Goal: Information Seeking & Learning: Compare options

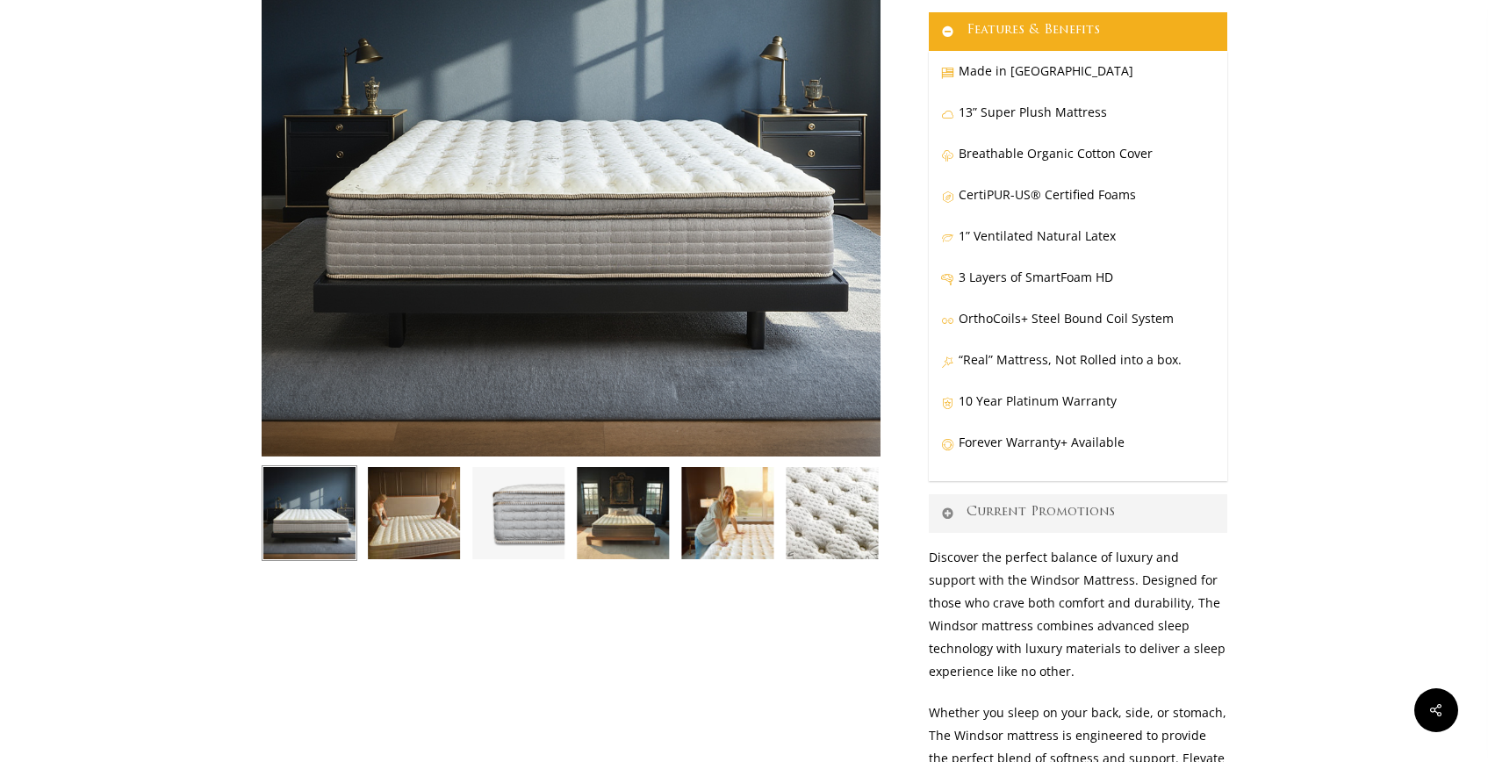
scroll to position [290, 0]
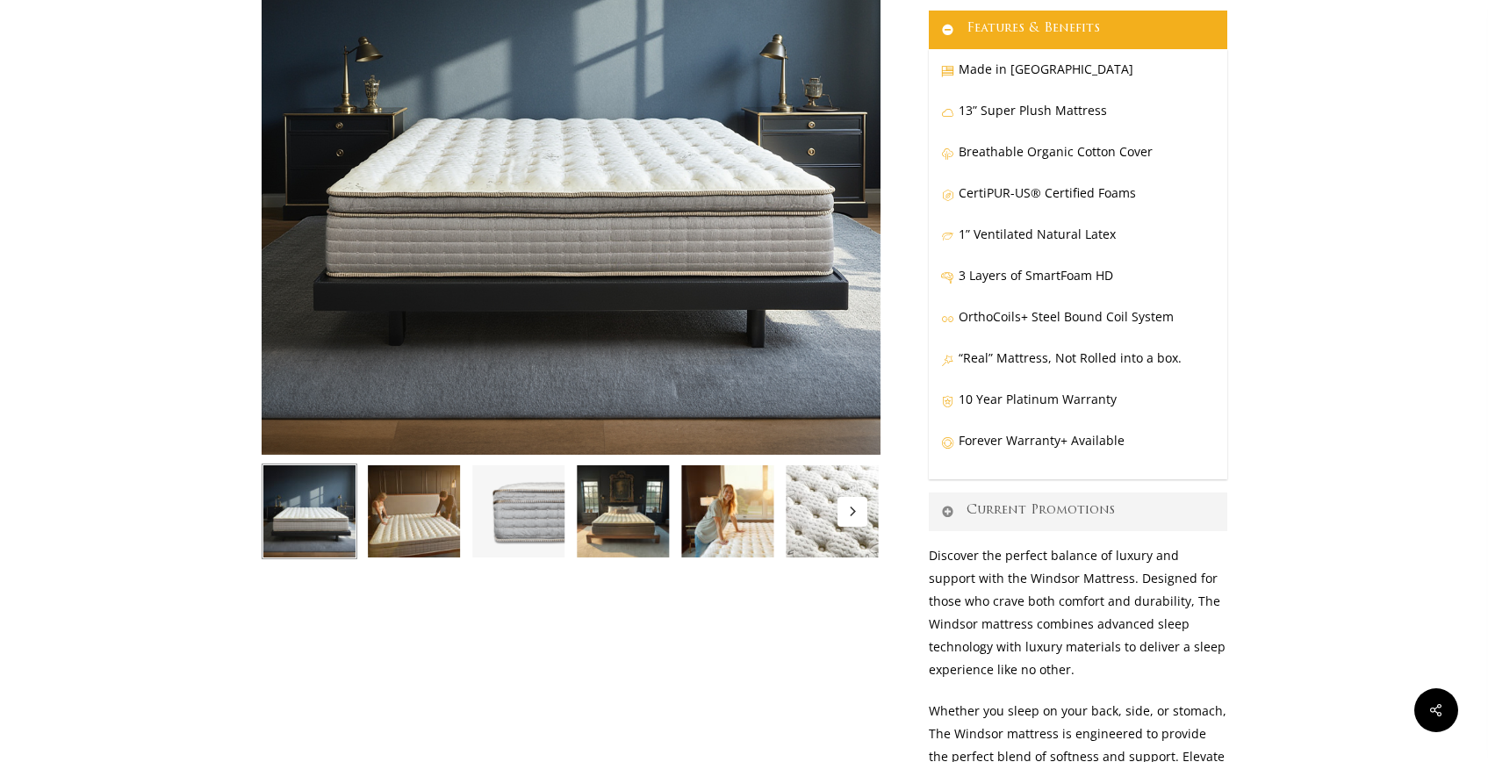
click at [726, 536] on img at bounding box center [727, 512] width 96 height 96
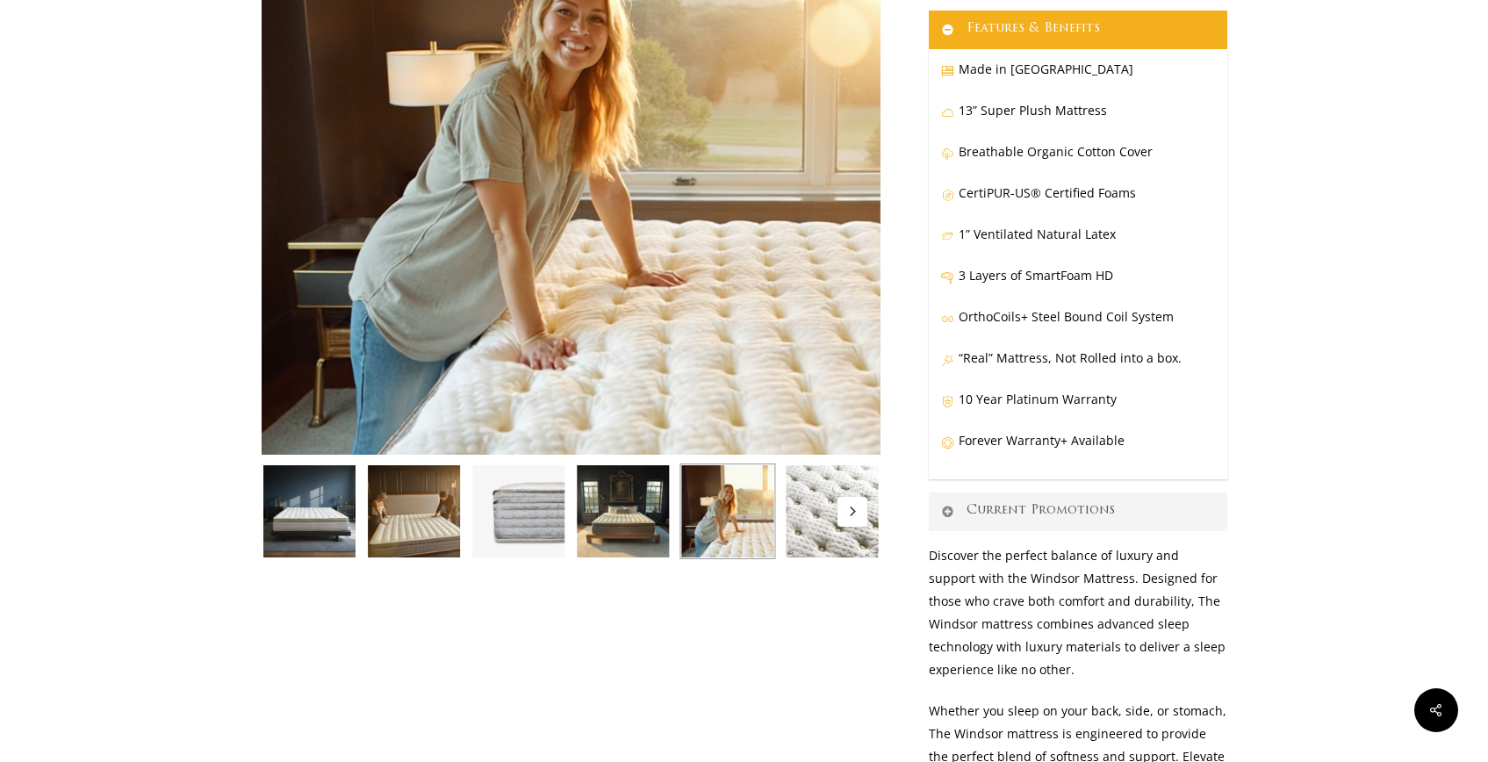
click at [408, 527] on img at bounding box center [414, 512] width 96 height 96
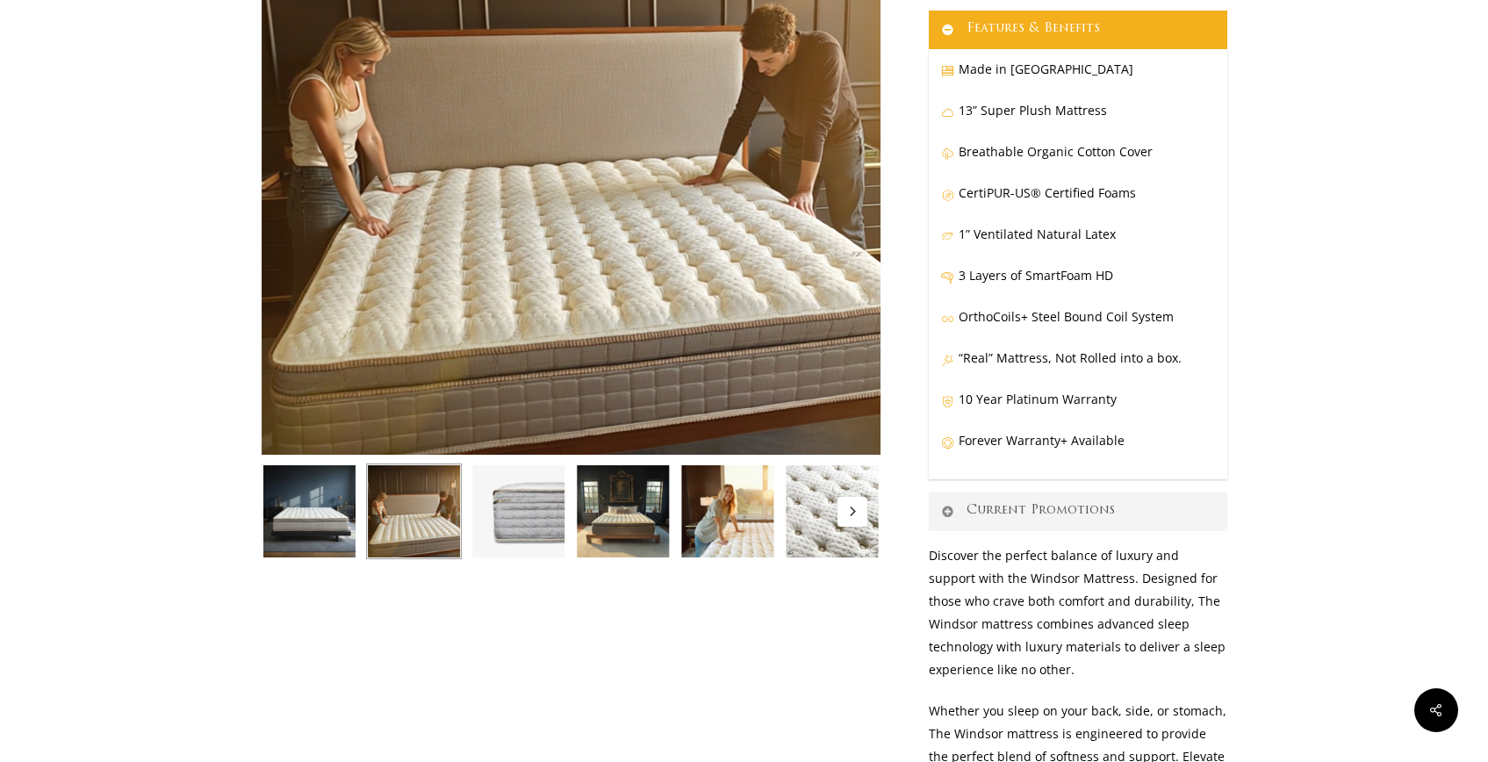
click at [849, 506] on button "Next" at bounding box center [852, 512] width 30 height 30
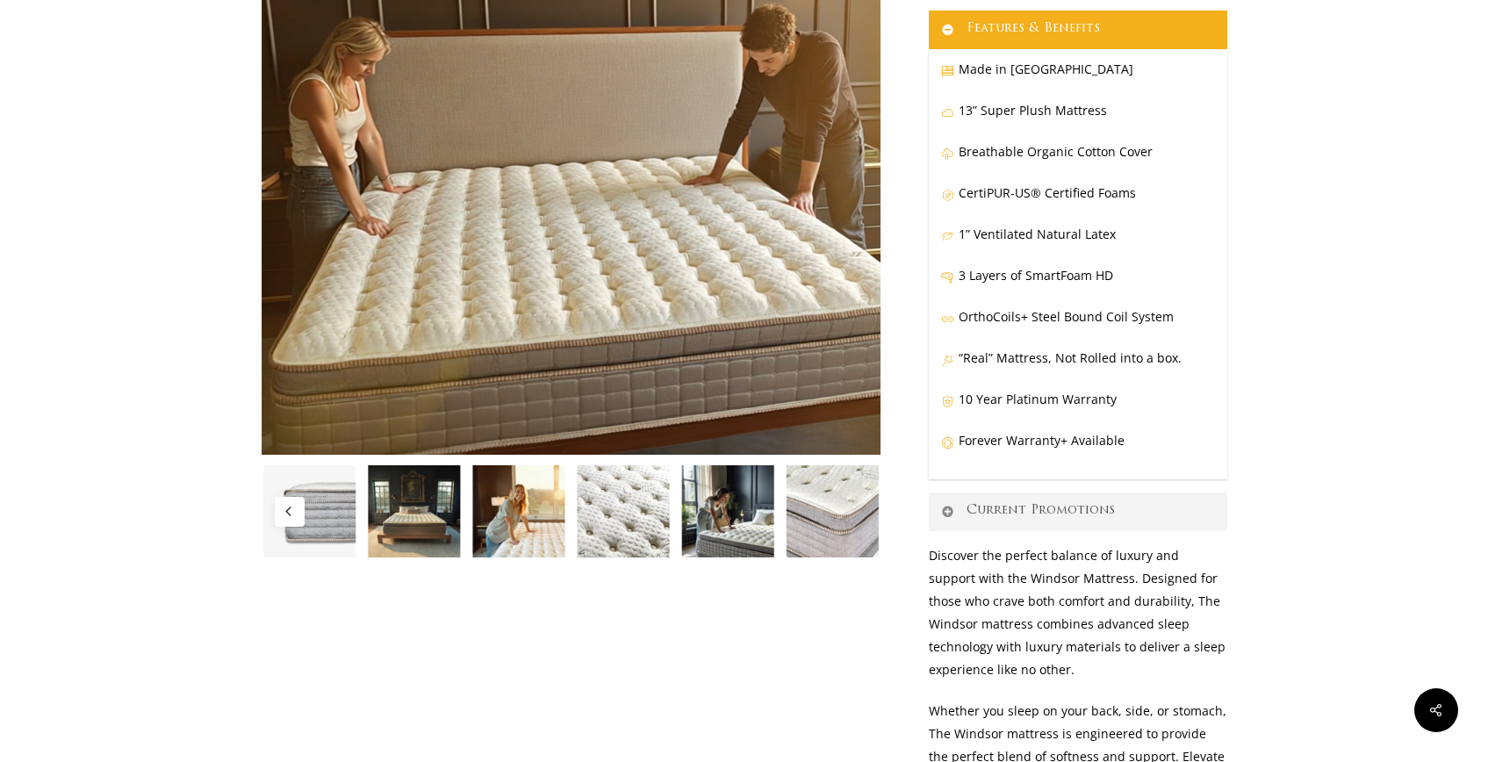
click at [744, 527] on img at bounding box center [727, 512] width 96 height 96
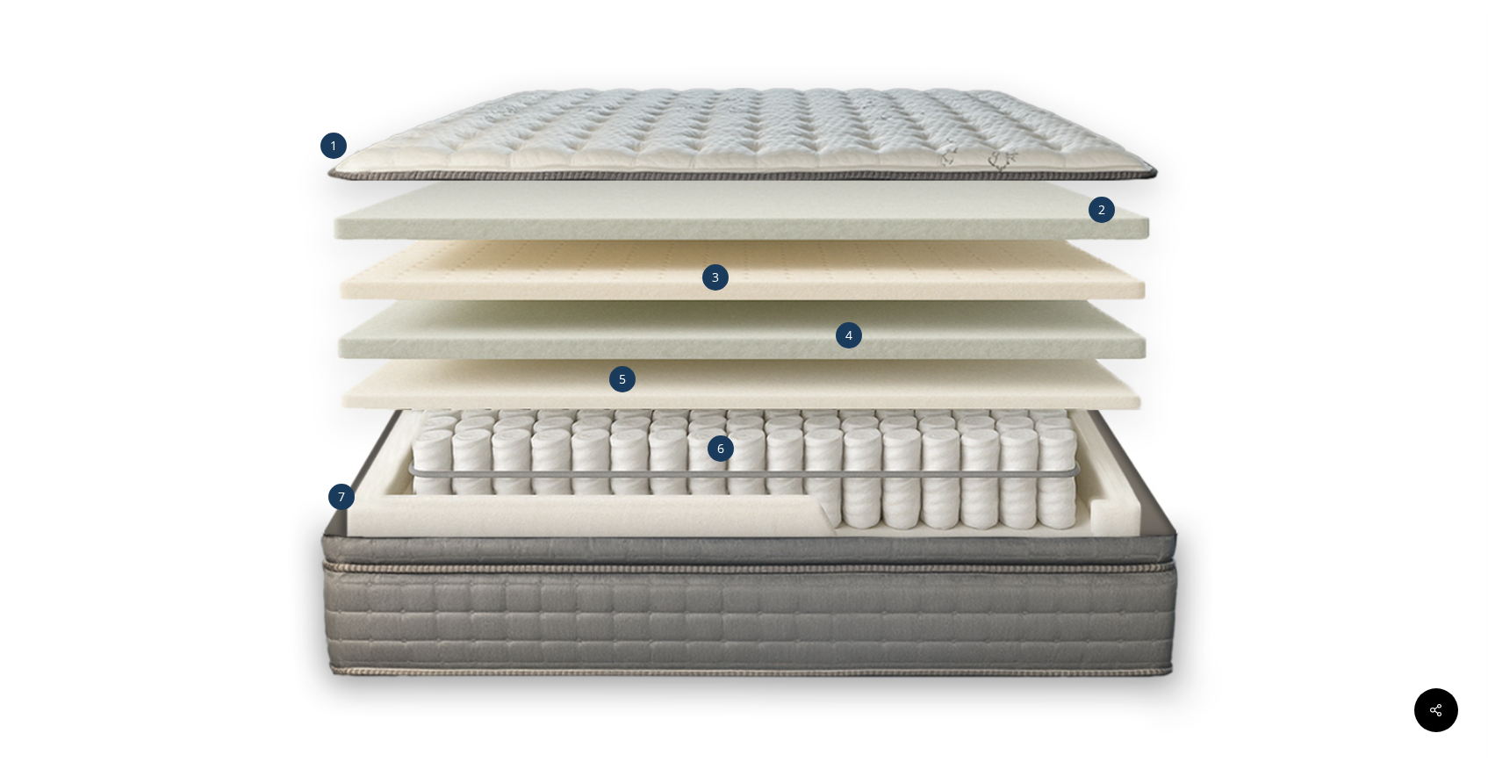
scroll to position [1849, 0]
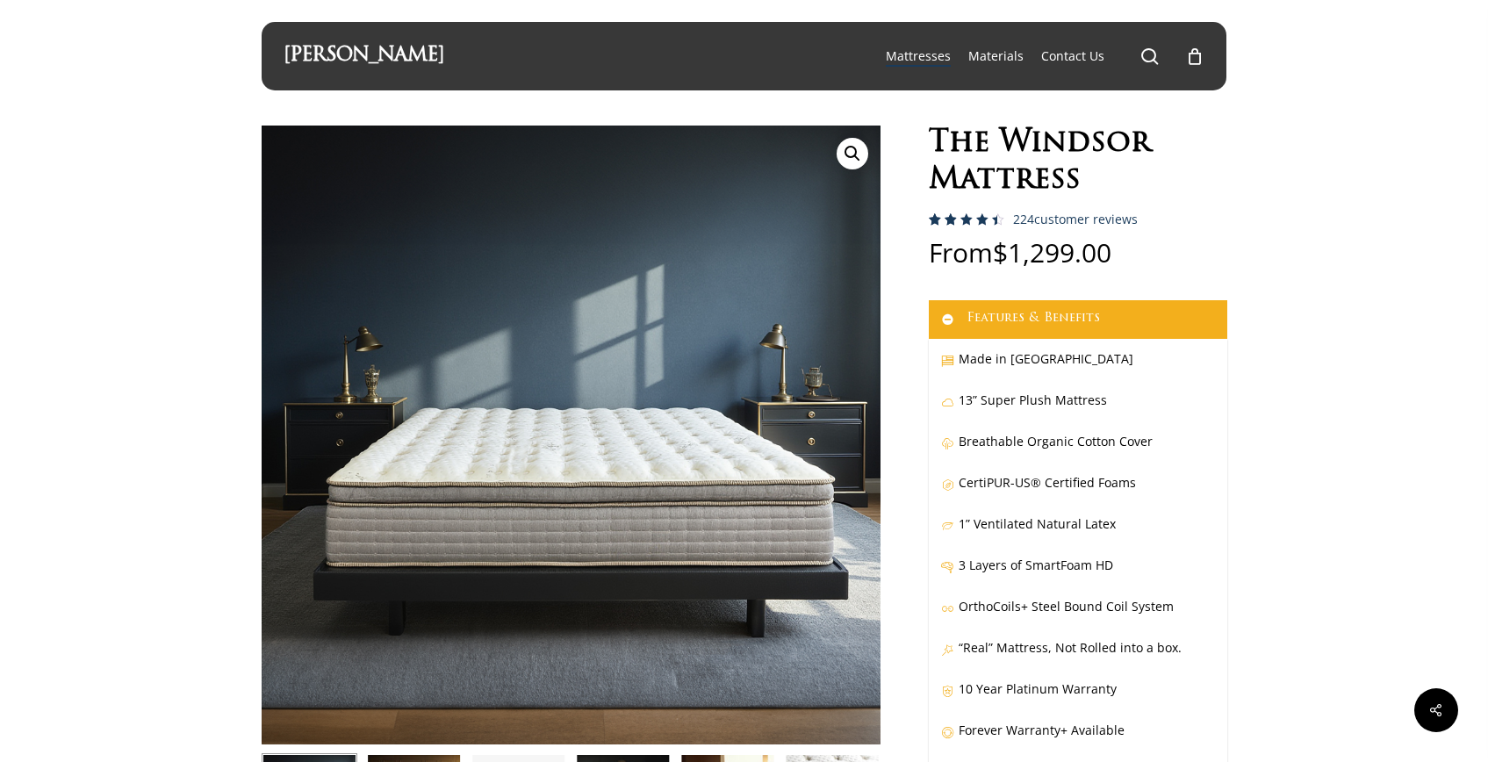
click at [350, 57] on link "[PERSON_NAME]" at bounding box center [364, 56] width 161 height 19
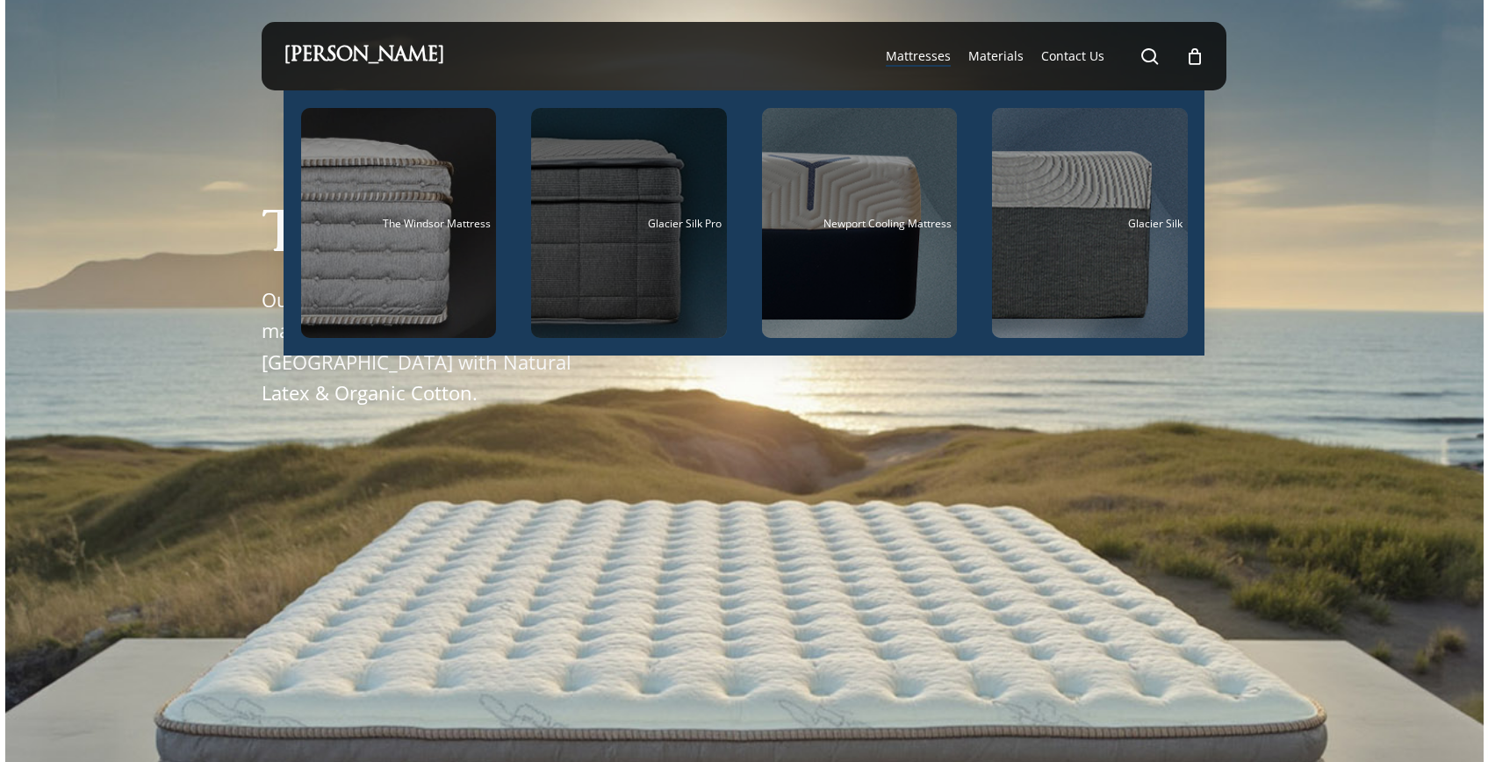
click at [677, 302] on div "Main Menu" at bounding box center [629, 223] width 196 height 230
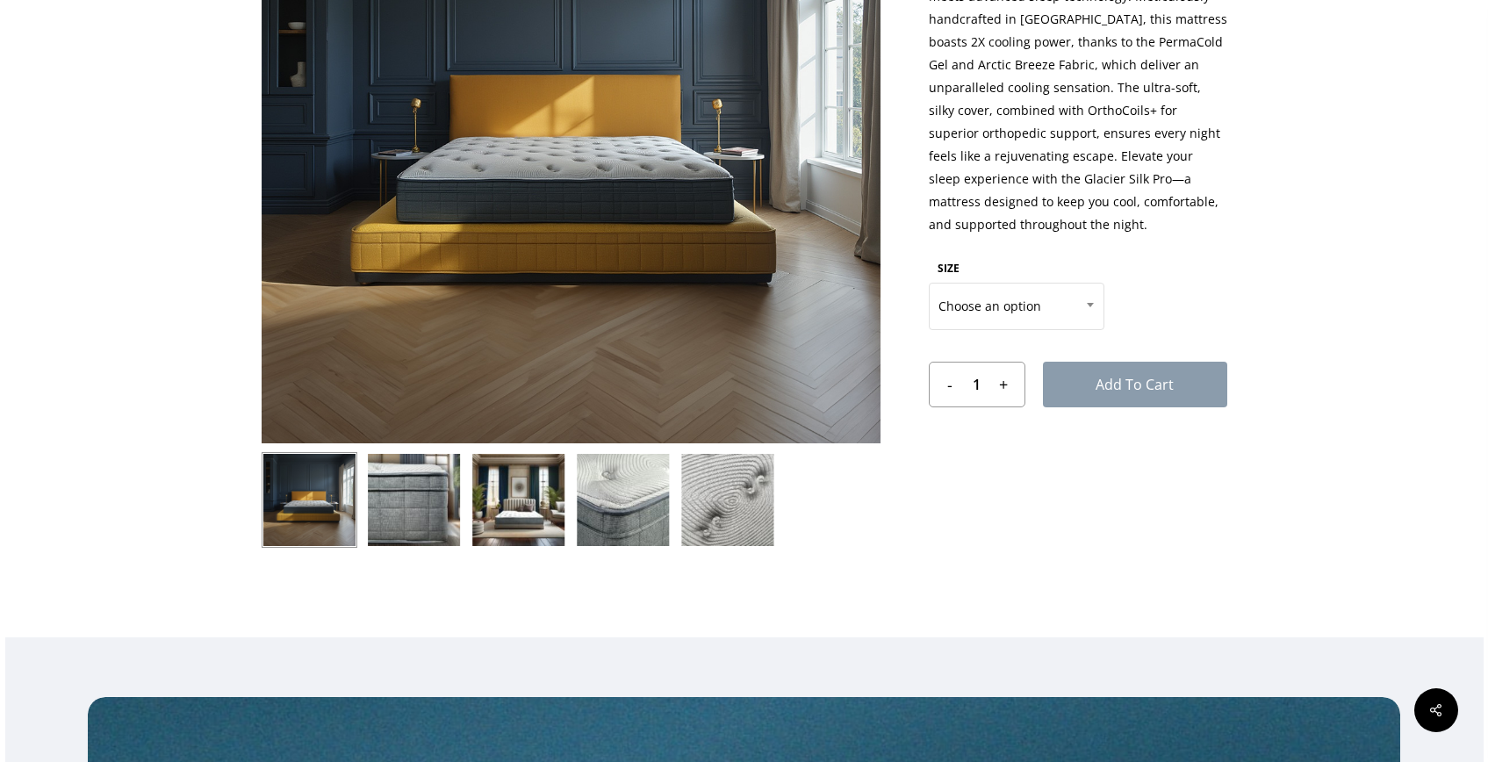
scroll to position [309, 0]
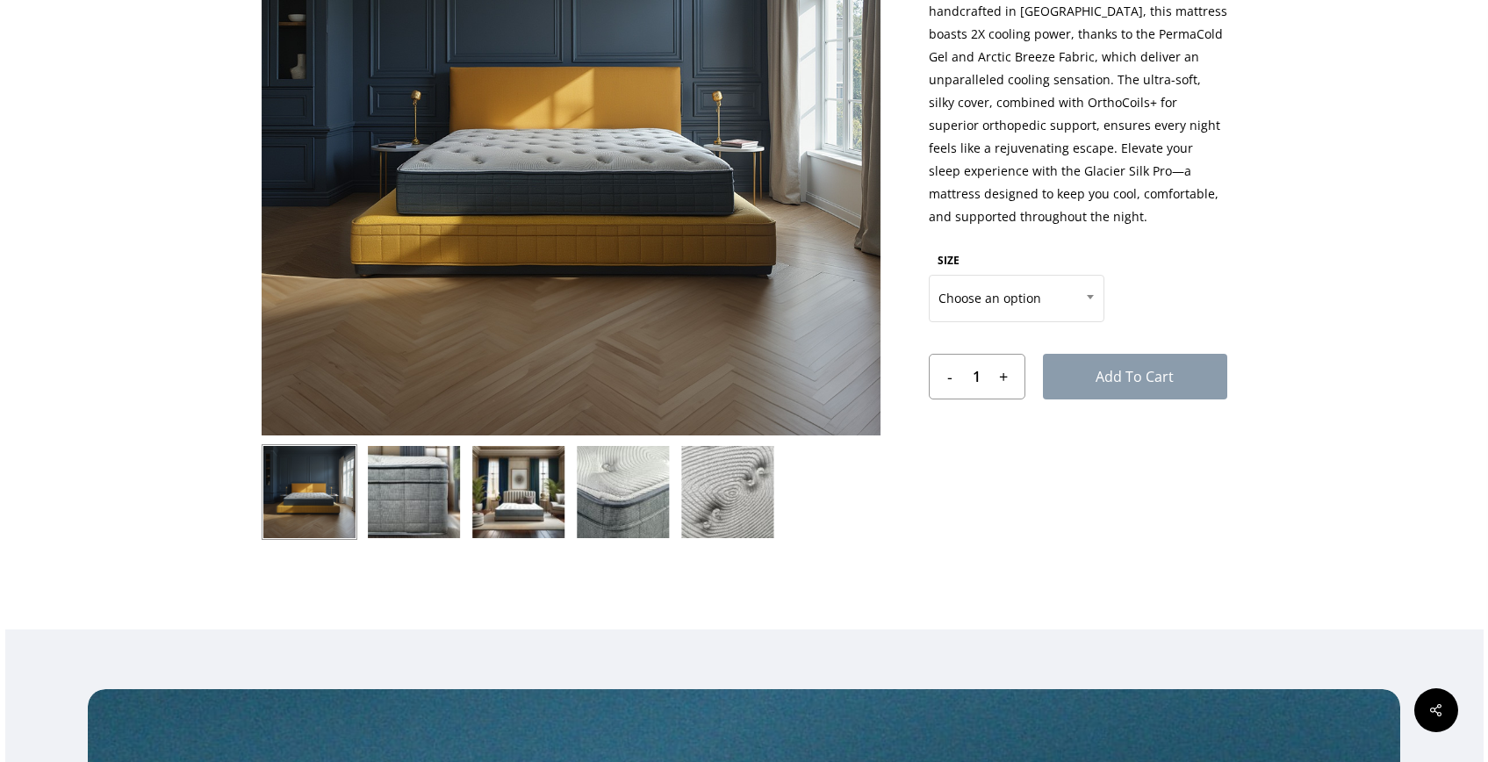
click at [637, 504] on img at bounding box center [623, 492] width 96 height 96
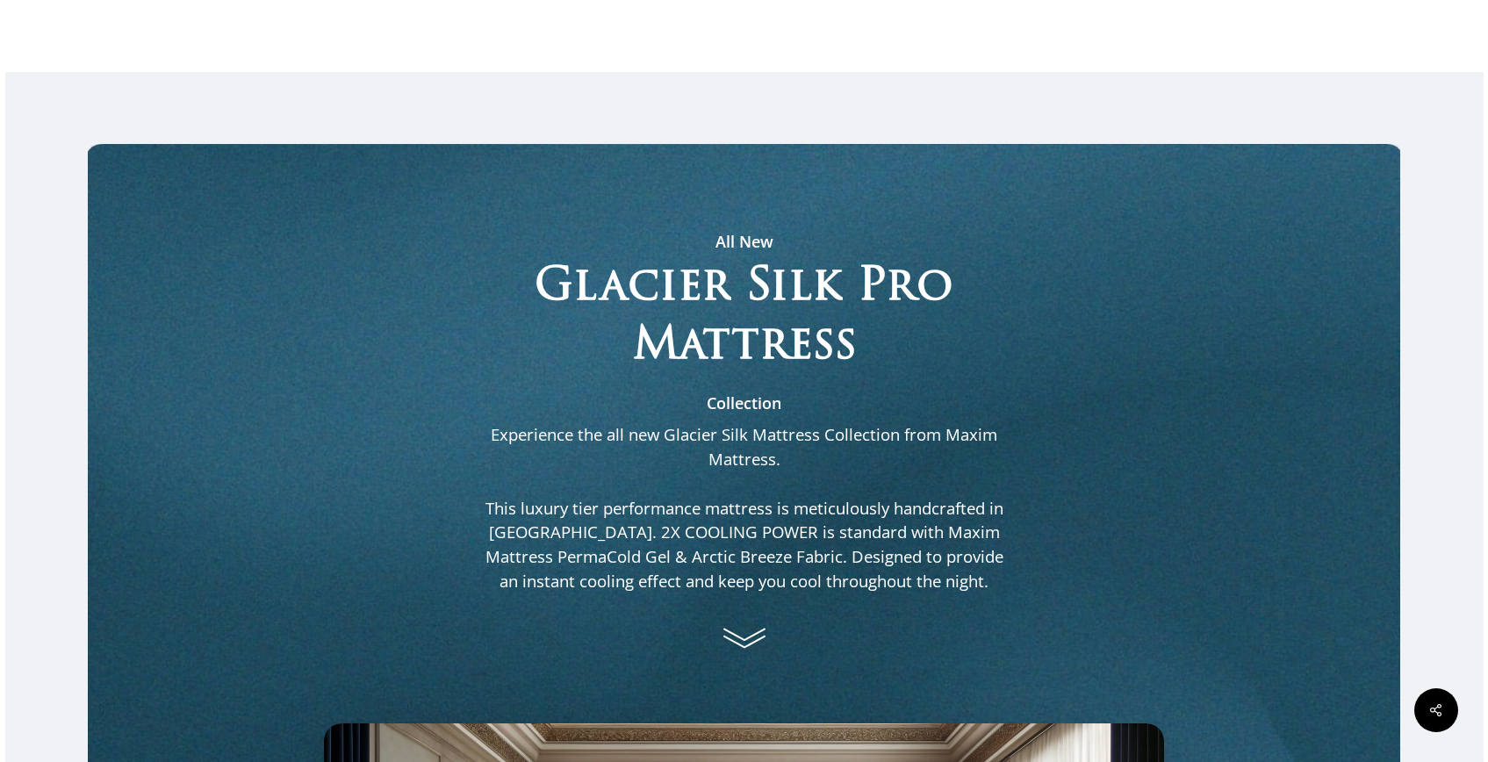
scroll to position [0, 0]
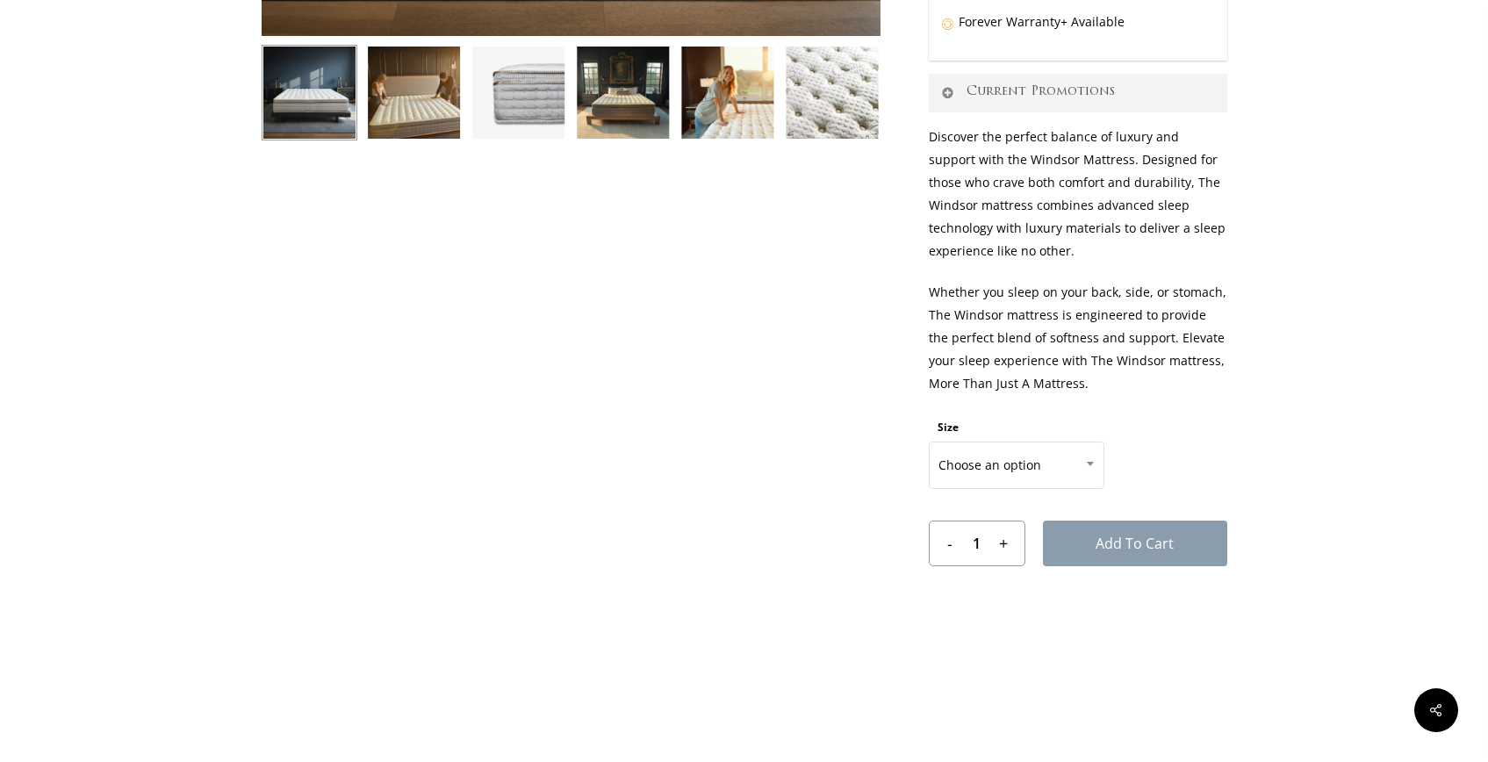
scroll to position [679, 0]
